Goal: Navigation & Orientation: Find specific page/section

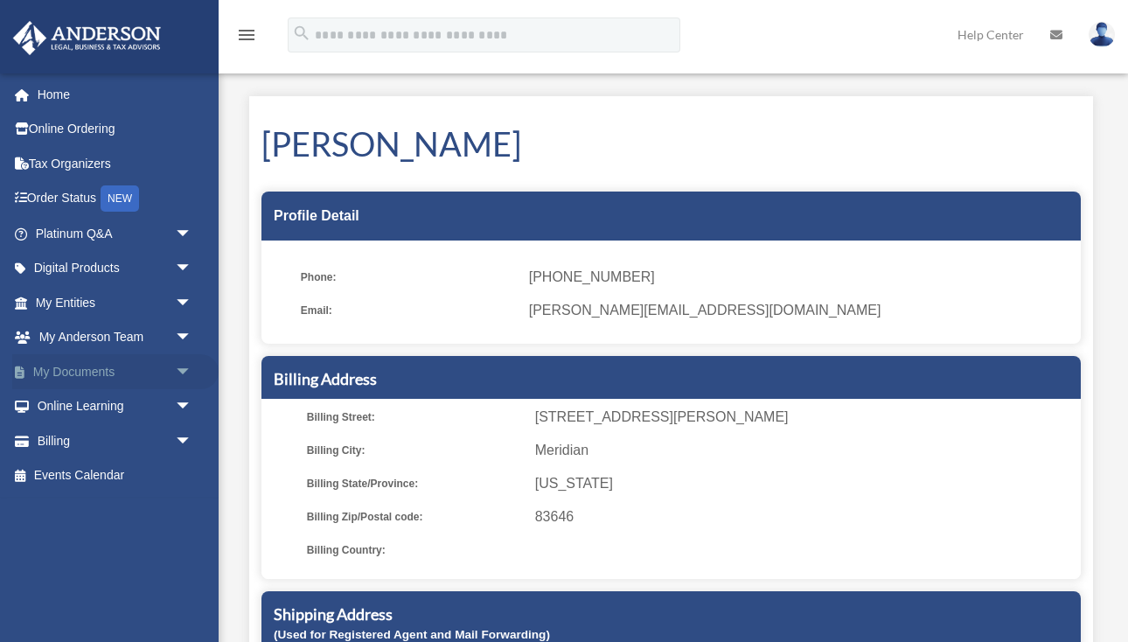
click at [67, 368] on link "My Documents arrow_drop_down" at bounding box center [115, 371] width 206 height 35
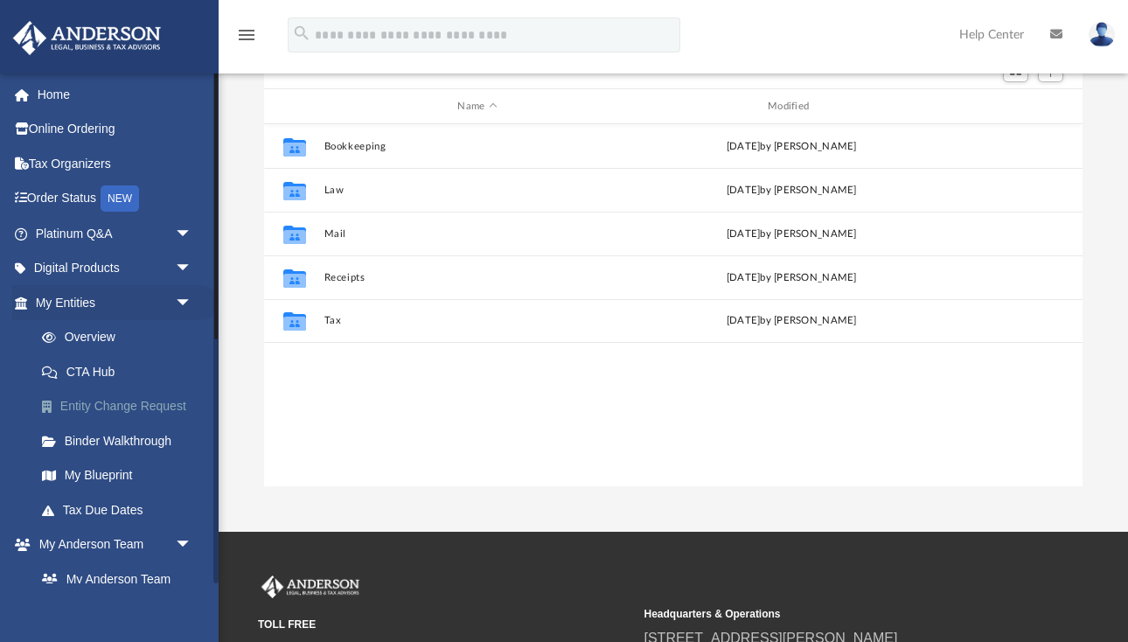
scroll to position [168, 0]
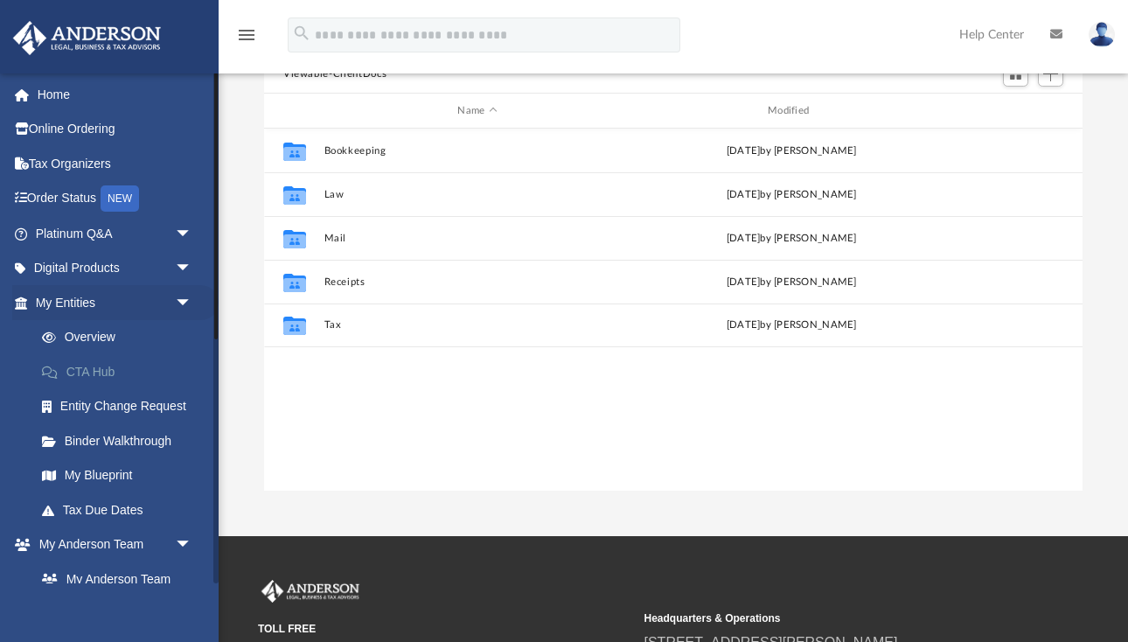
click at [87, 374] on link "CTA Hub" at bounding box center [121, 371] width 194 height 35
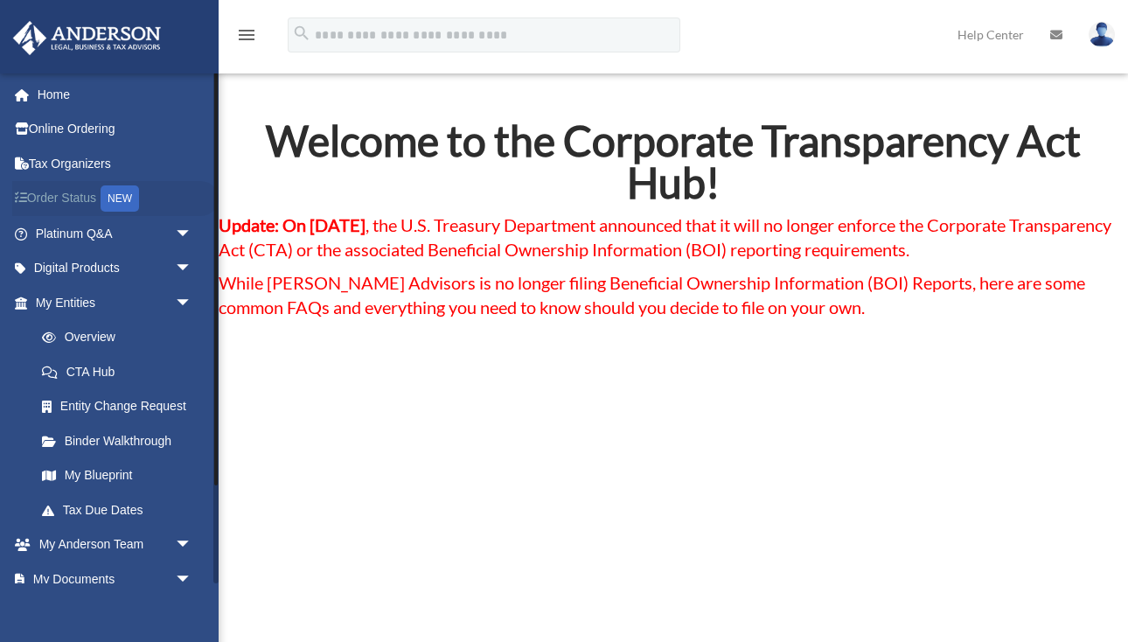
click at [56, 200] on link "Order Status NEW" at bounding box center [115, 199] width 206 height 36
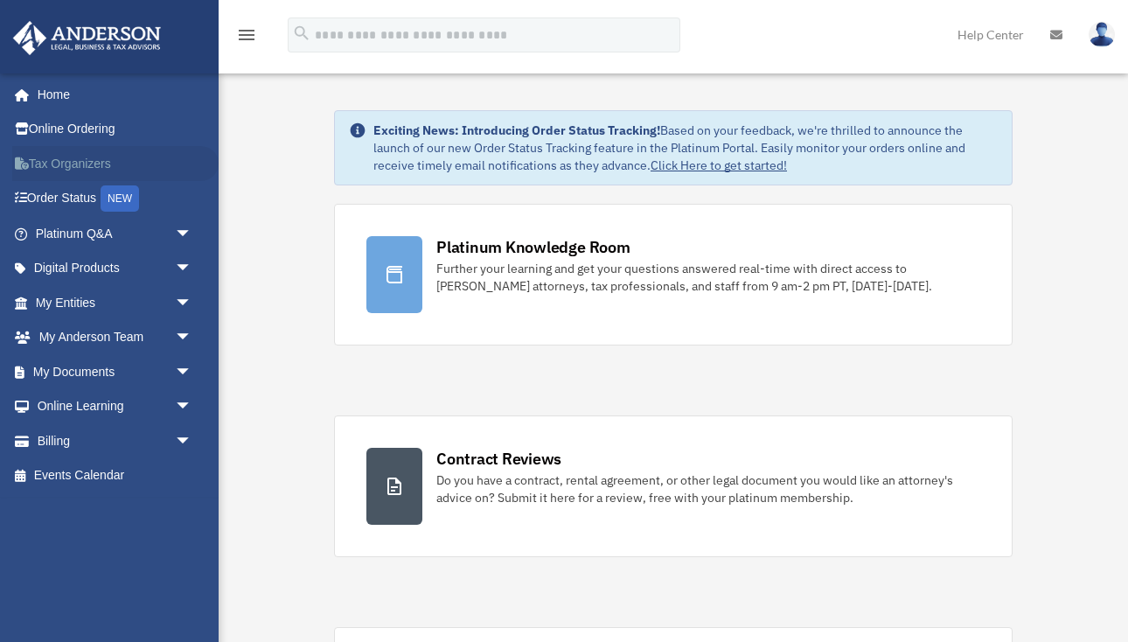
click at [57, 164] on link "Tax Organizers" at bounding box center [115, 163] width 206 height 35
click at [75, 478] on link "Events Calendar" at bounding box center [115, 475] width 206 height 35
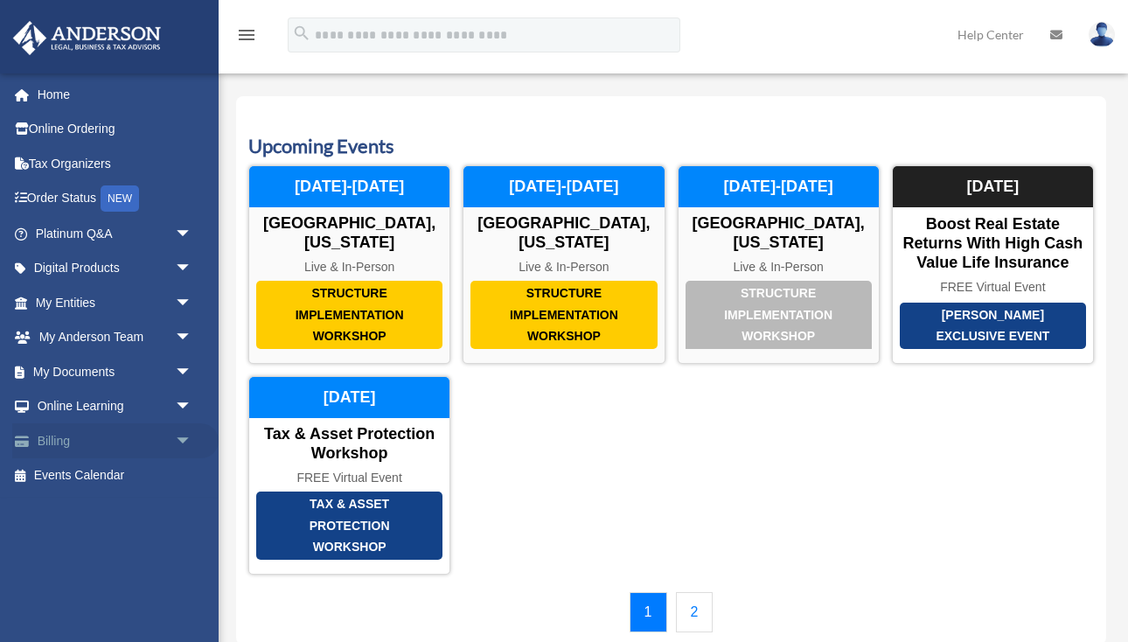
click at [61, 439] on link "Billing arrow_drop_down" at bounding box center [115, 440] width 206 height 35
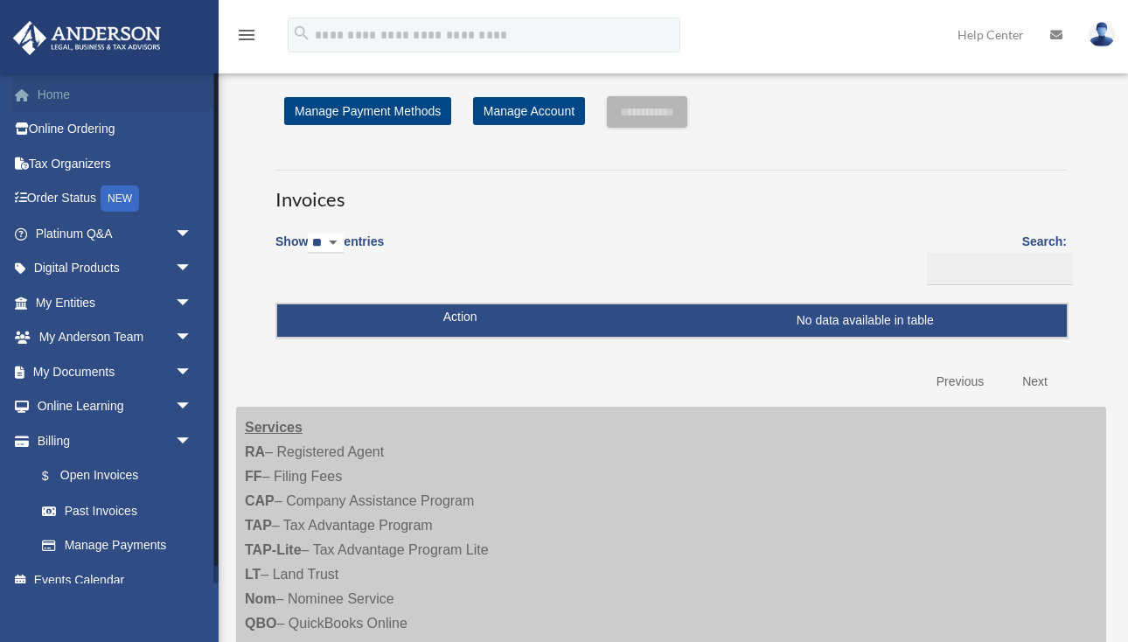
click at [51, 92] on link "Home" at bounding box center [115, 94] width 206 height 35
